Goal: Find specific page/section: Find specific page/section

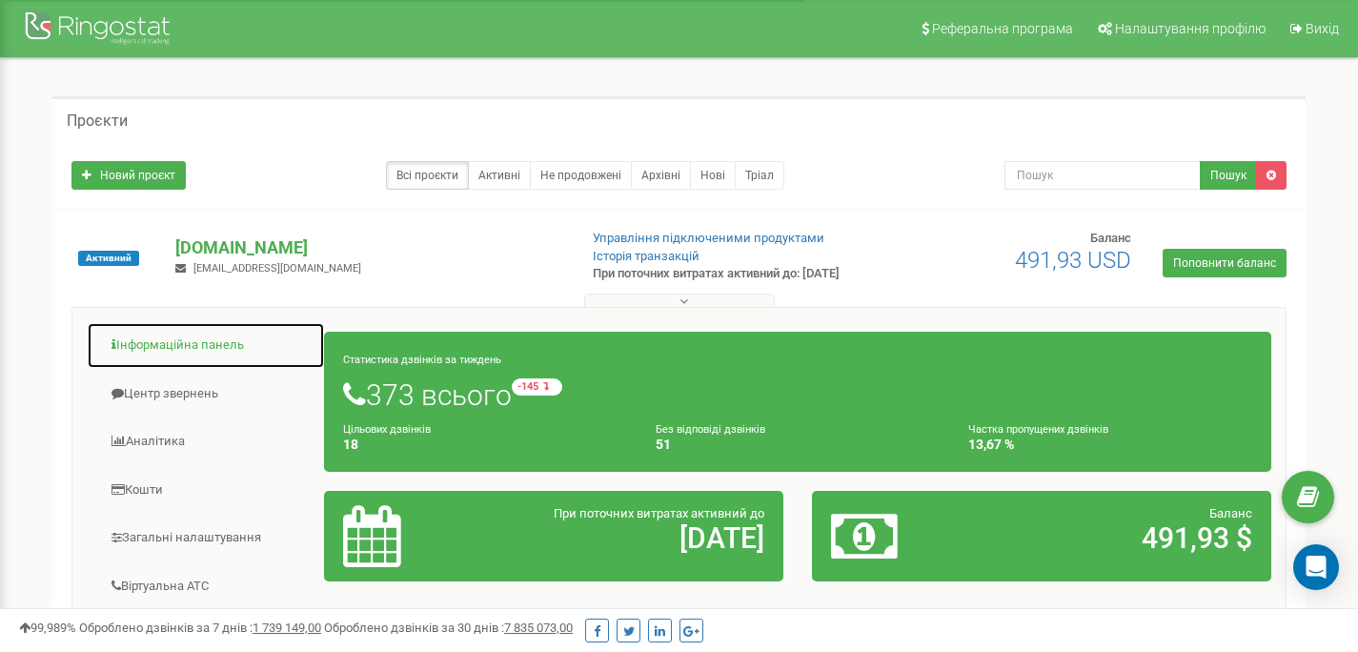
click at [167, 349] on link "Інформаційна панель" at bounding box center [206, 345] width 238 height 47
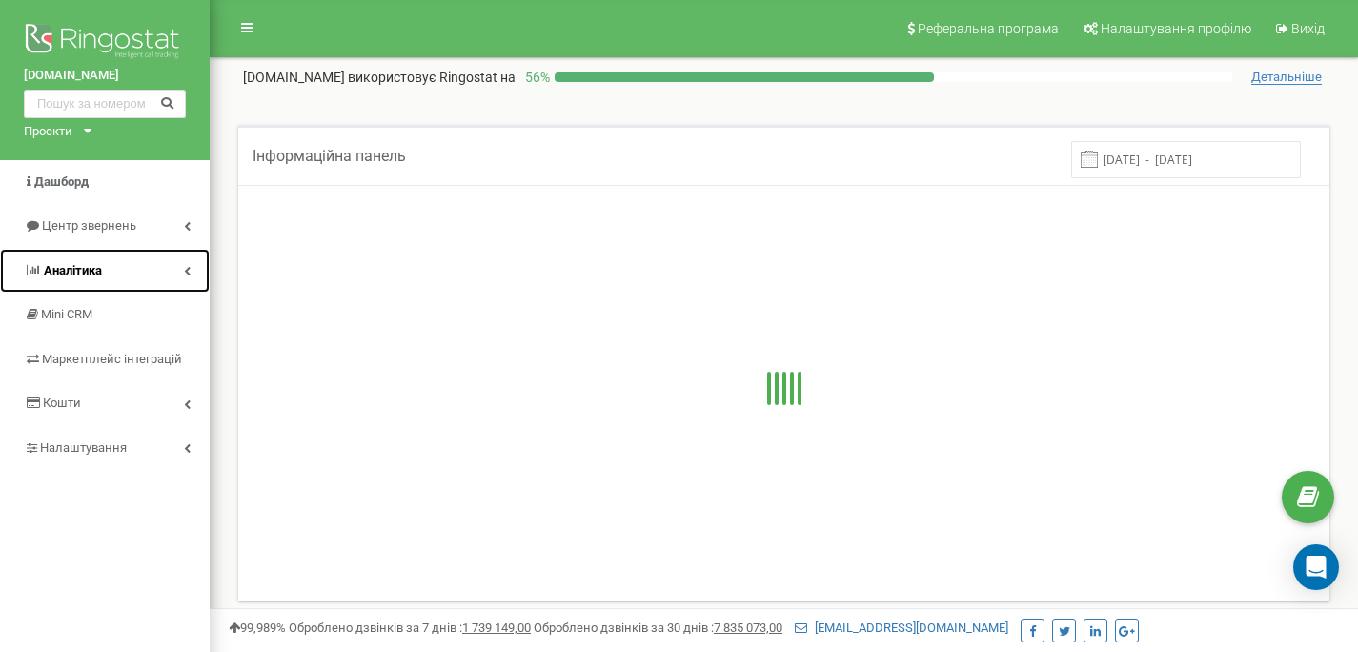
click at [112, 274] on link "Аналiтика" at bounding box center [105, 271] width 210 height 45
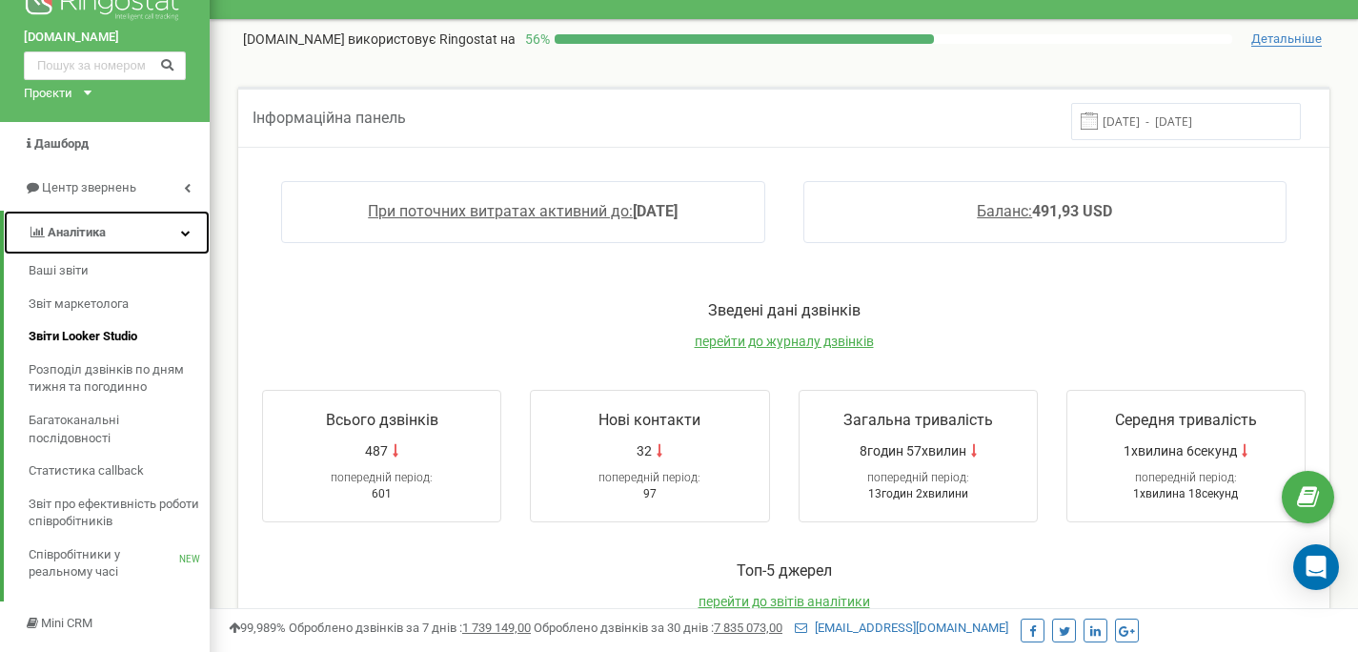
scroll to position [40, 0]
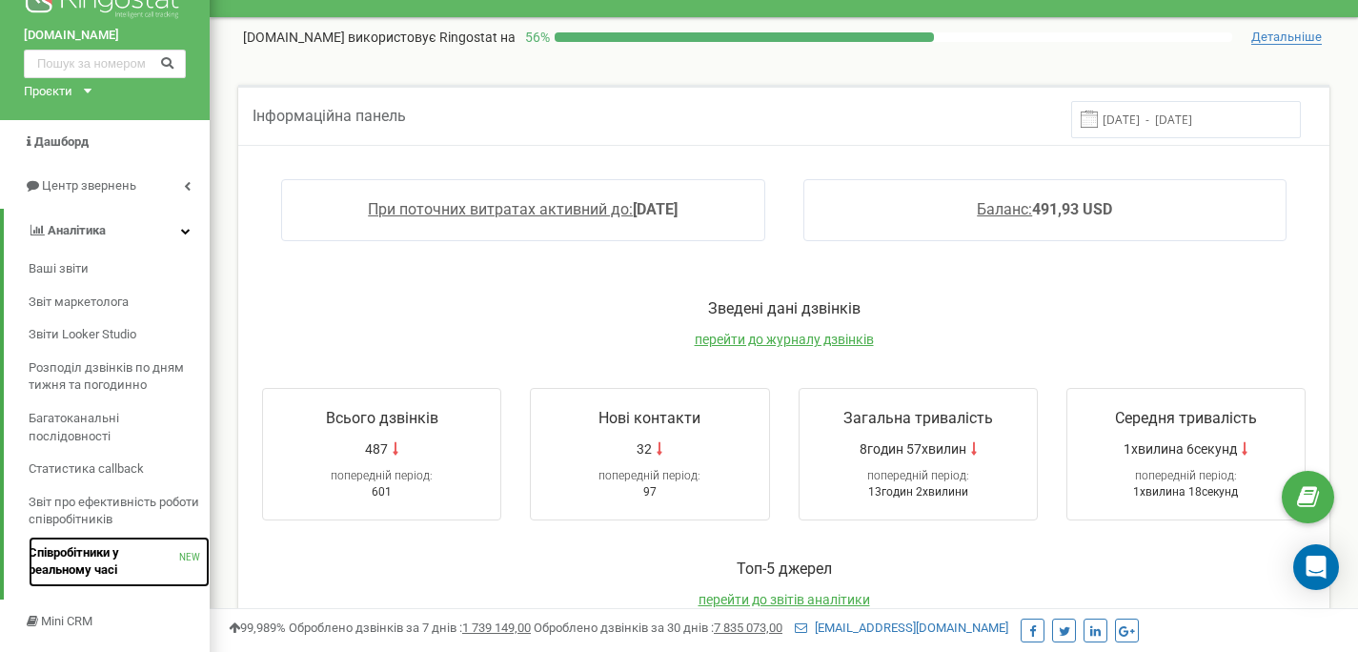
click at [93, 554] on span "Співробітники у реальному часі" at bounding box center [104, 561] width 151 height 35
